Goal: Information Seeking & Learning: Learn about a topic

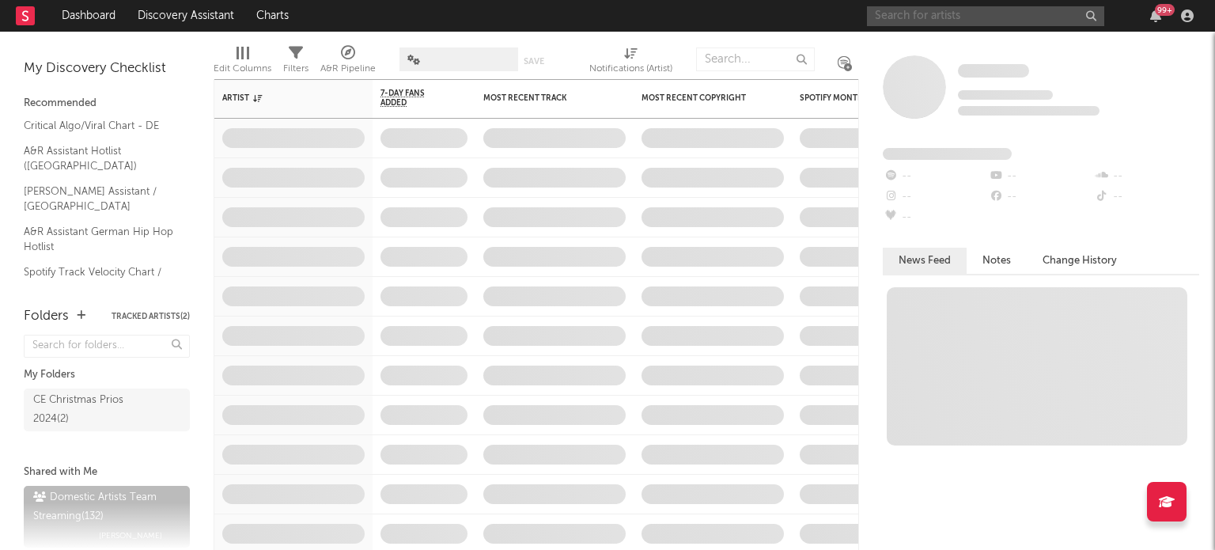
click at [905, 17] on input "text" at bounding box center [985, 16] width 237 height 20
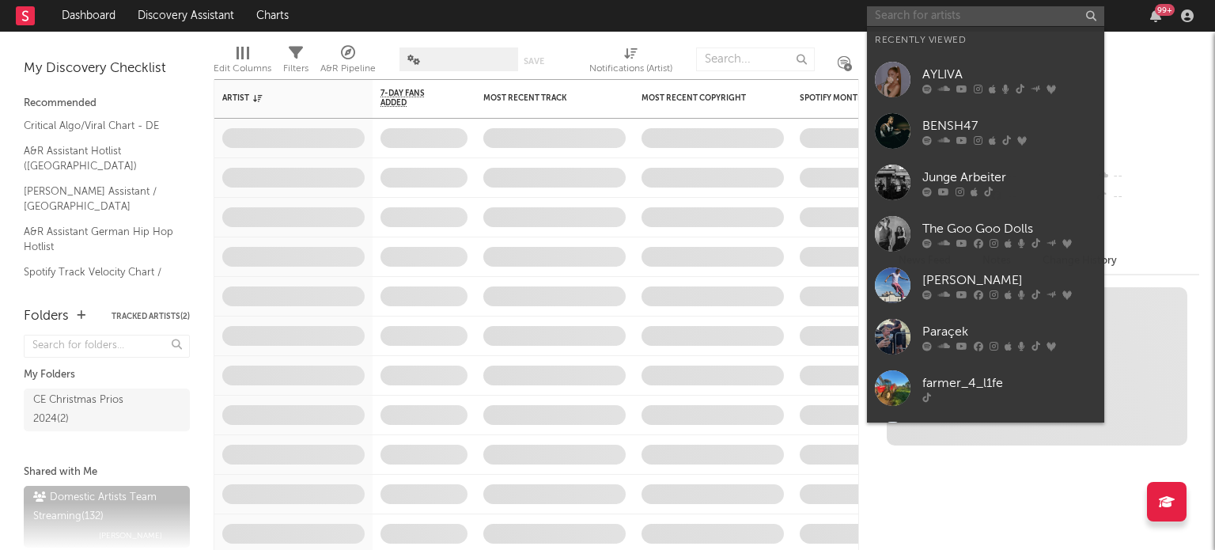
paste input "[URL][DOMAIN_NAME]"
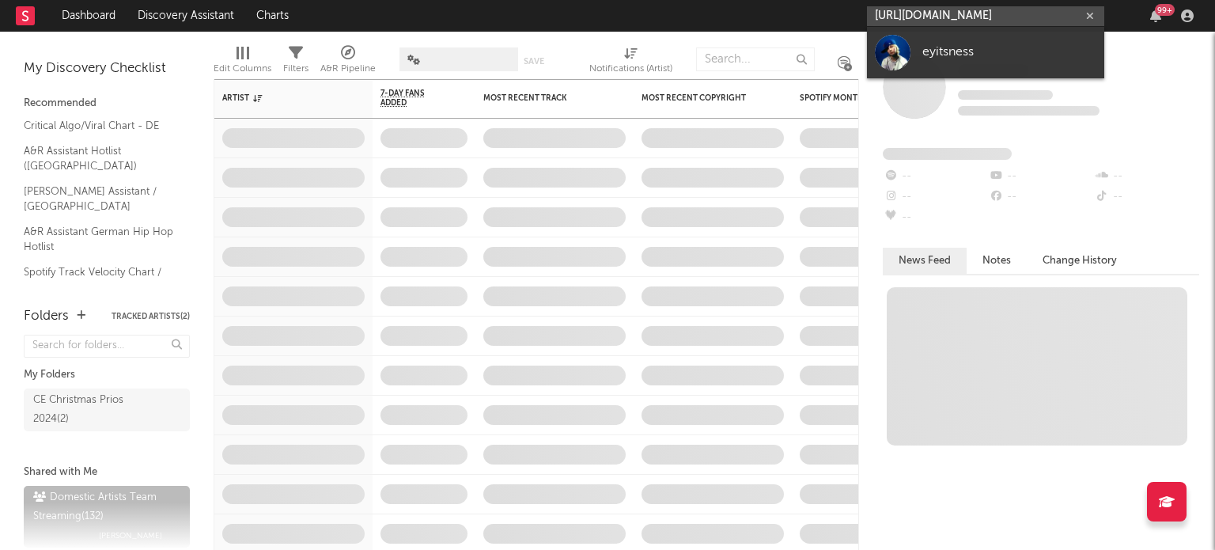
type input "[URL][DOMAIN_NAME]"
click at [937, 51] on div "eyitsness" at bounding box center [1009, 52] width 174 height 19
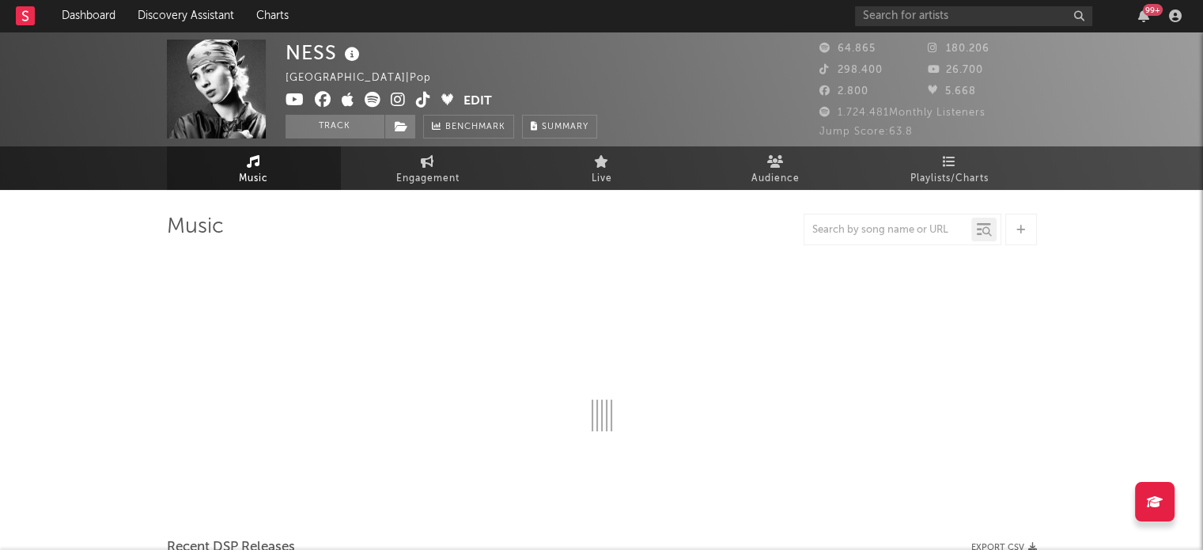
select select "6m"
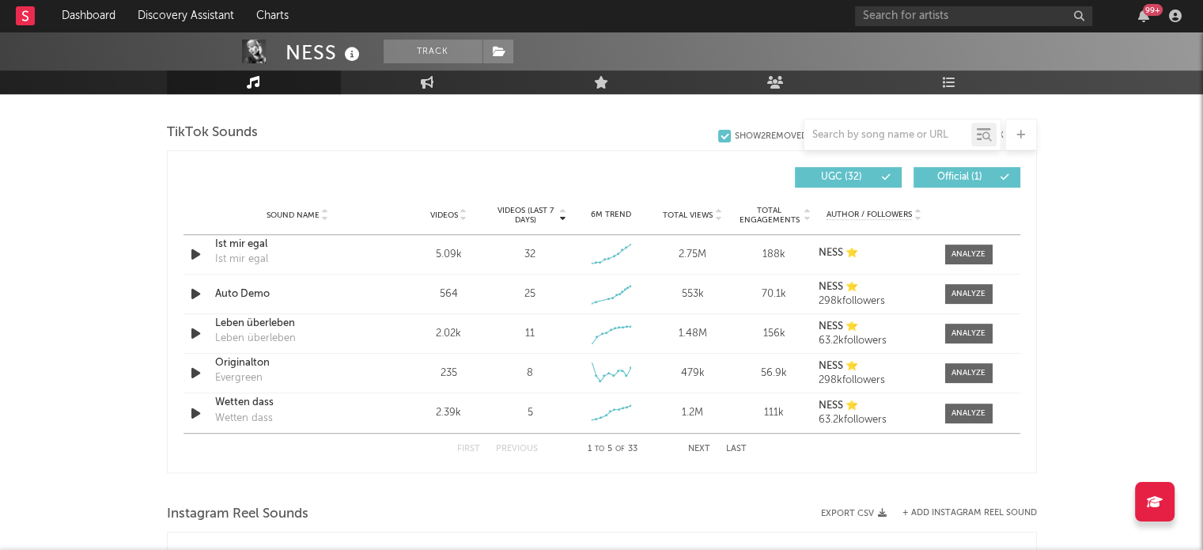
scroll to position [1041, 0]
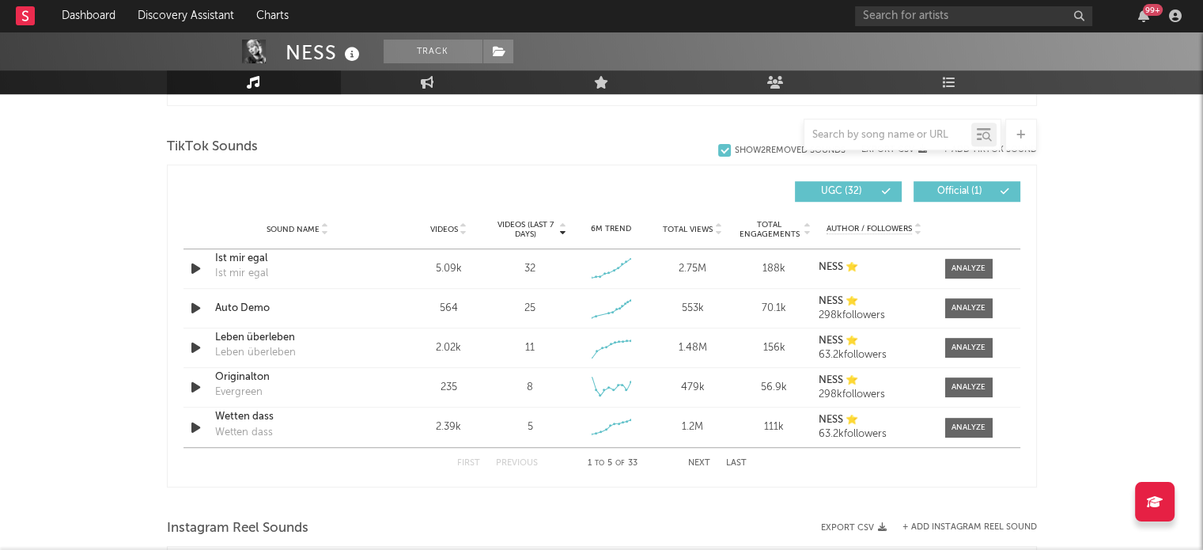
click at [959, 304] on div at bounding box center [969, 308] width 34 height 12
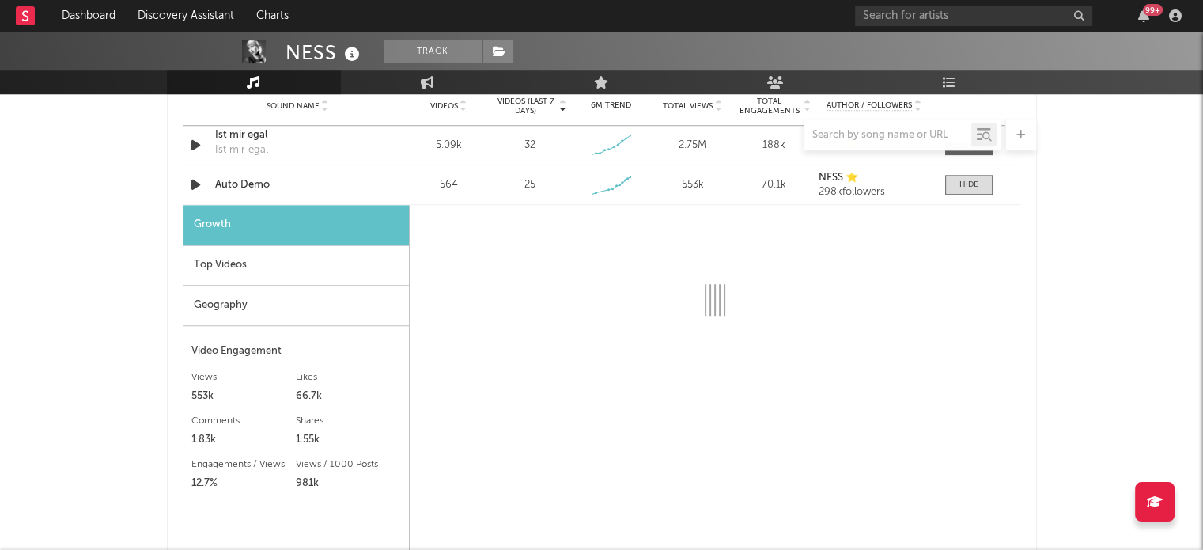
scroll to position [1168, 0]
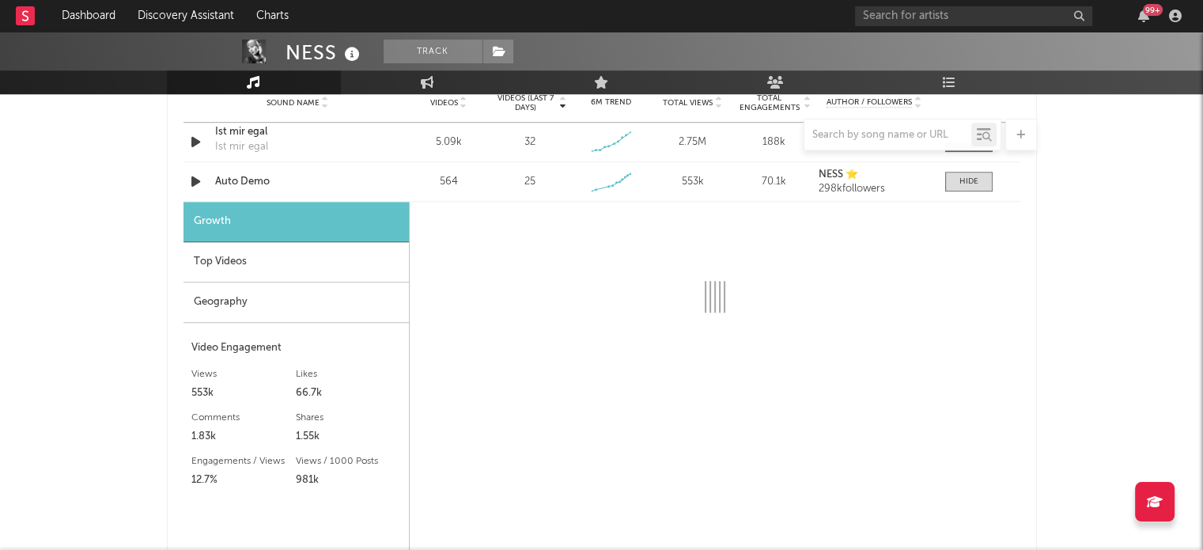
select select "6m"
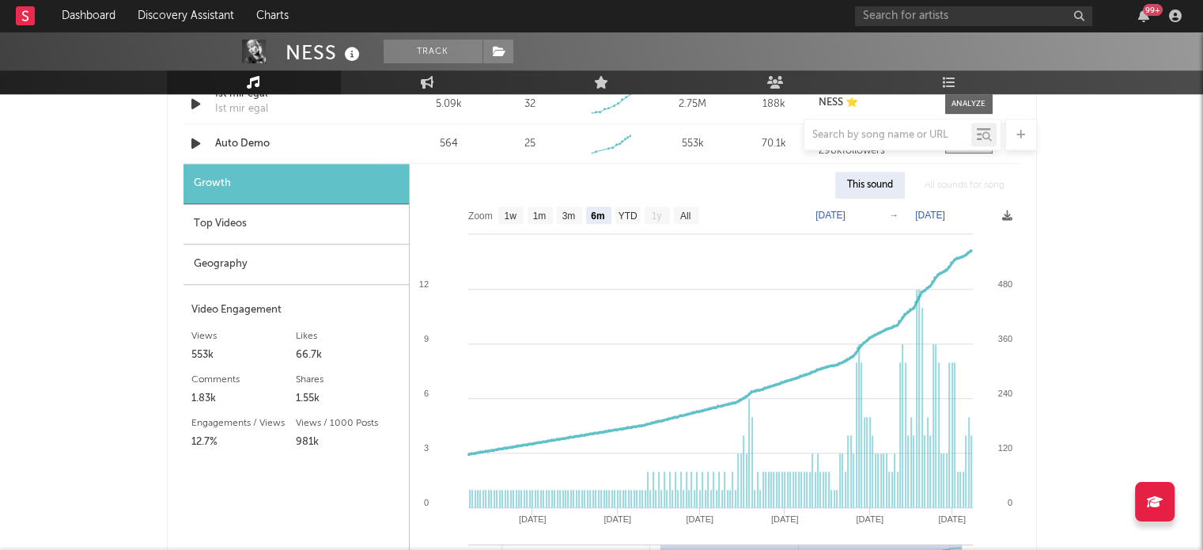
scroll to position [1207, 0]
